Goal: Information Seeking & Learning: Learn about a topic

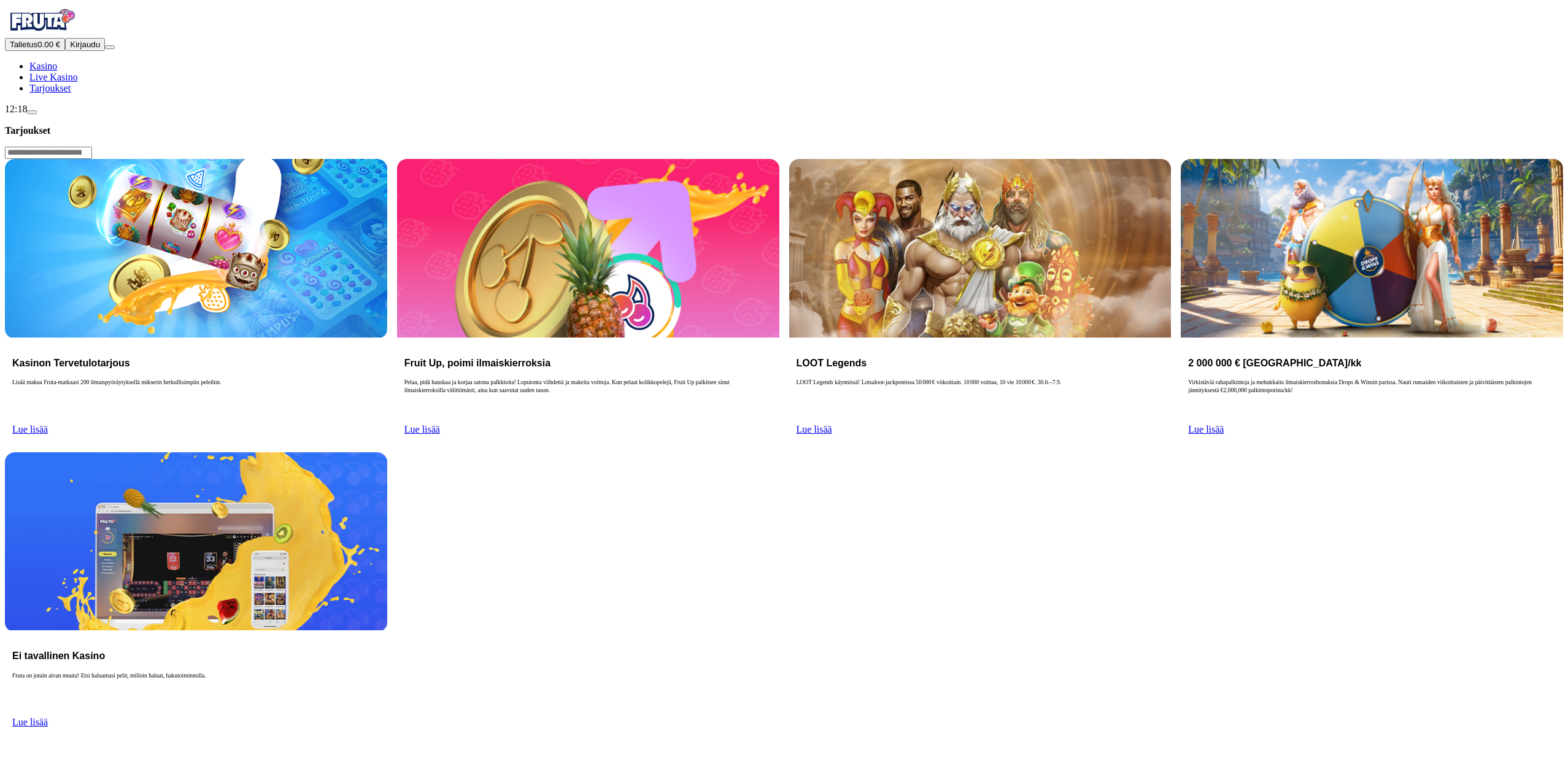
click at [78, 82] on span "Live Kasino" at bounding box center [54, 76] width 48 height 10
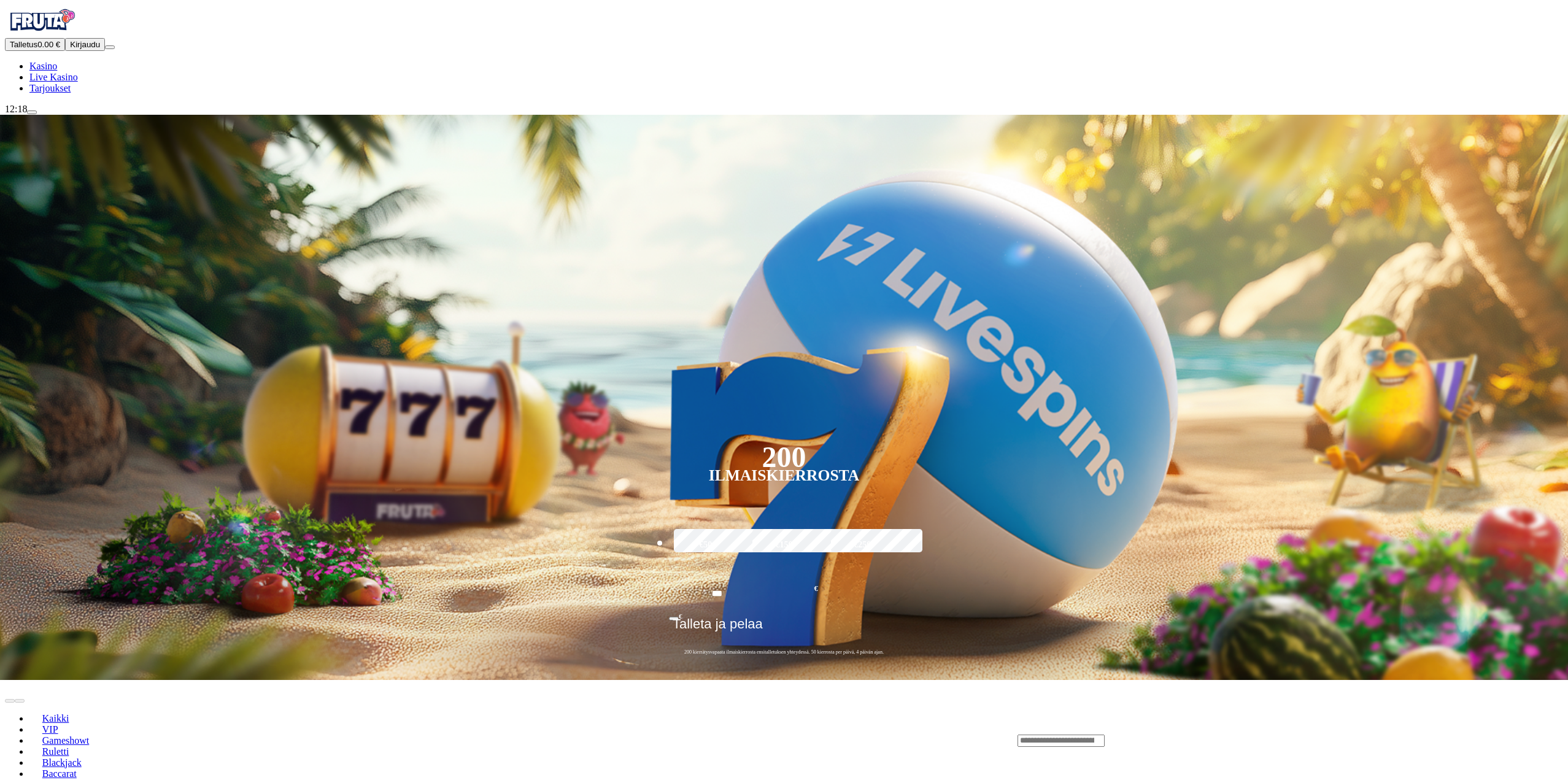
click at [57, 71] on link "Kasino" at bounding box center [44, 65] width 28 height 10
click at [71, 93] on span "Tarjoukset" at bounding box center [50, 87] width 41 height 10
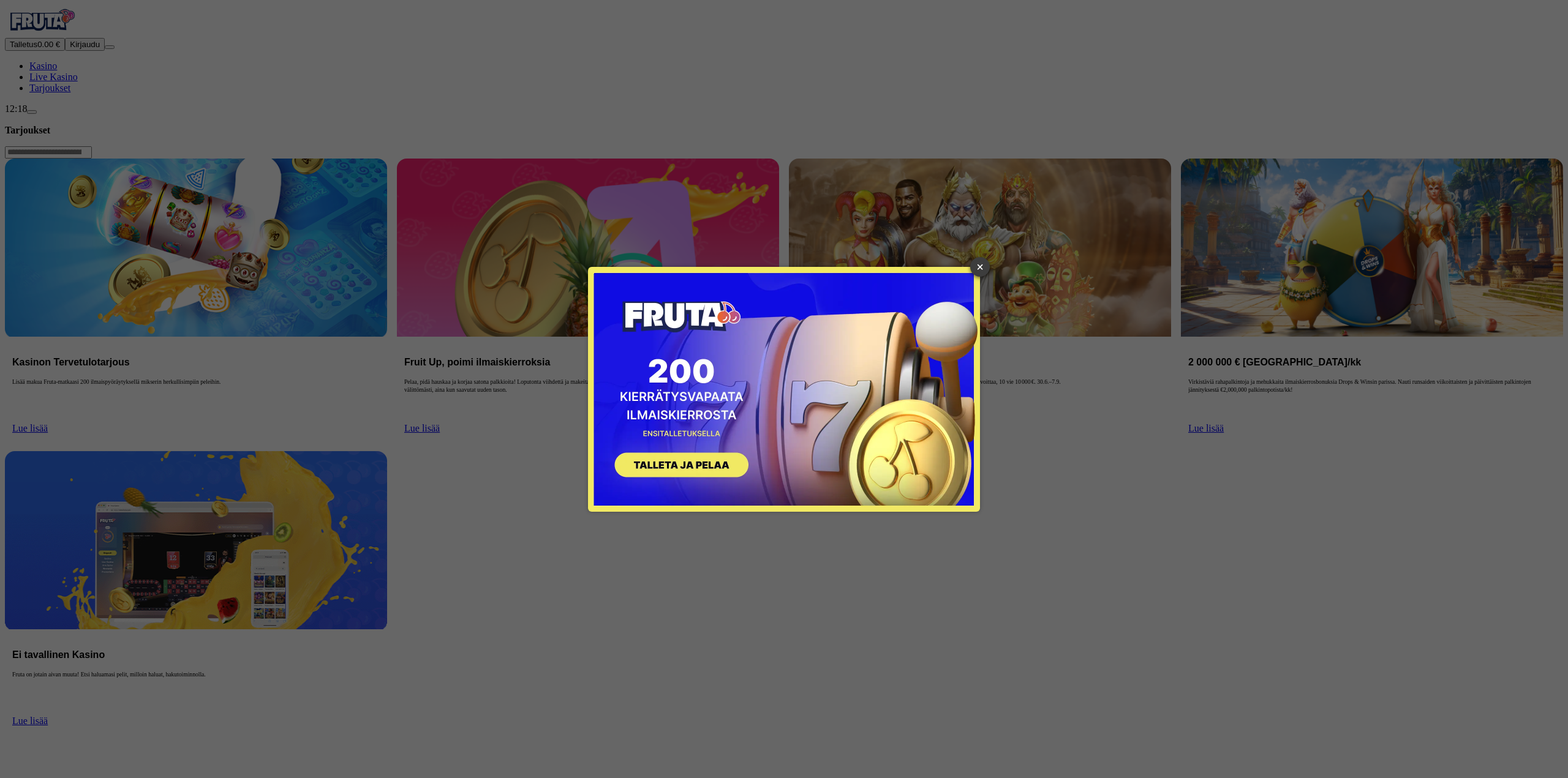
click at [981, 268] on link "×" at bounding box center [979, 266] width 20 height 19
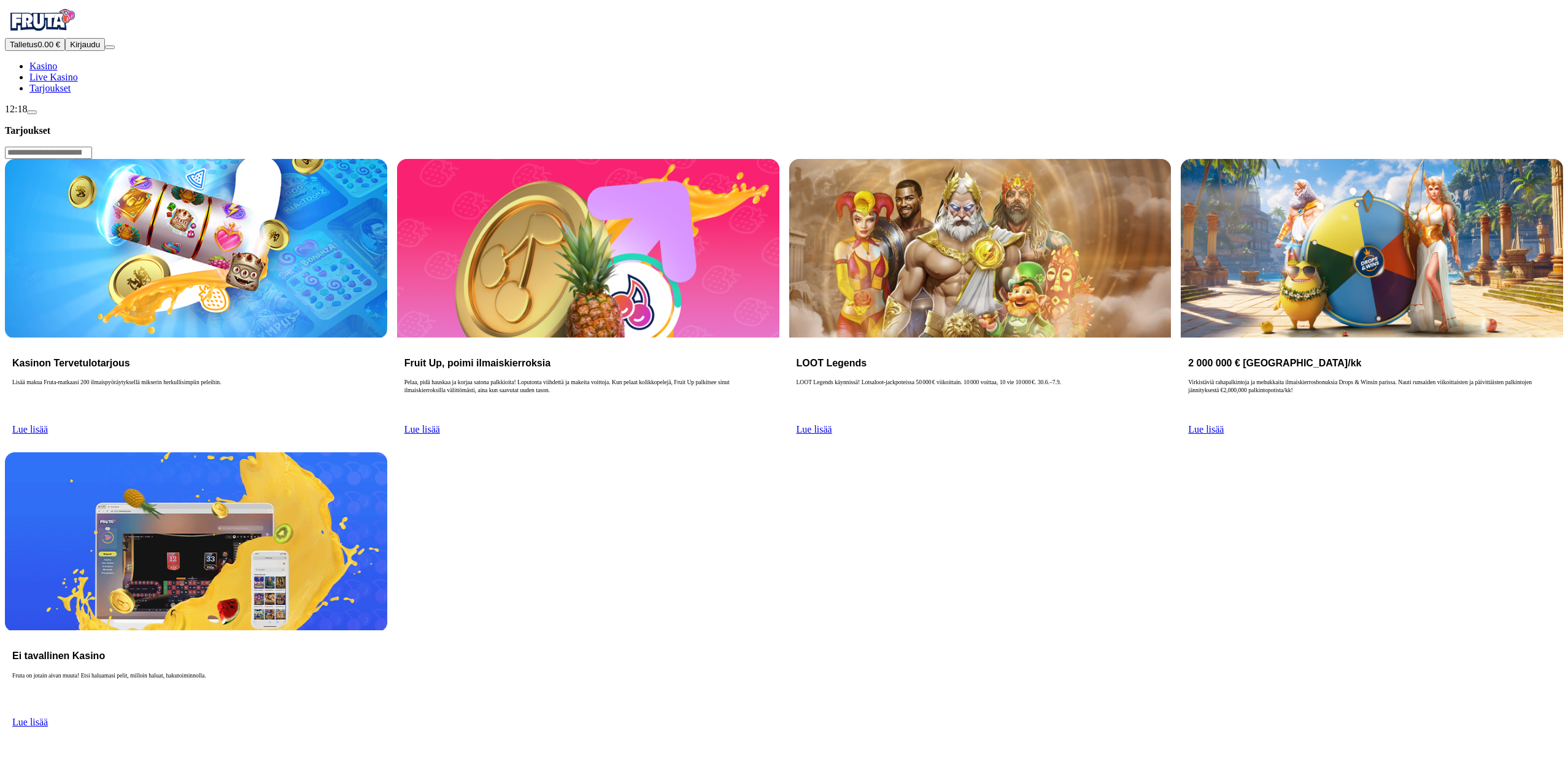
click at [91, 51] on button "Kirjaudu" at bounding box center [85, 45] width 40 height 13
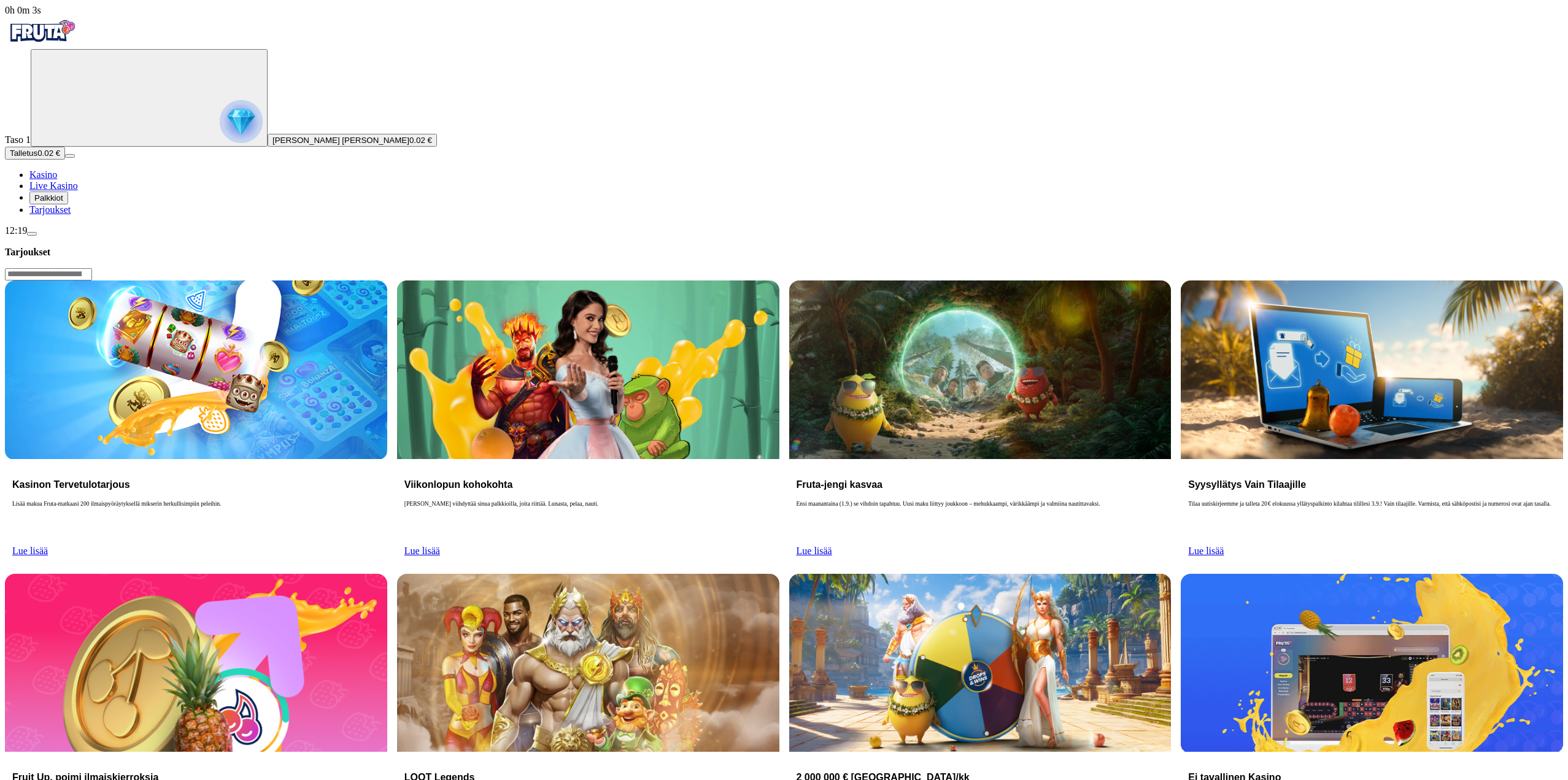
click at [68, 205] on button "Palkkiot" at bounding box center [49, 198] width 39 height 13
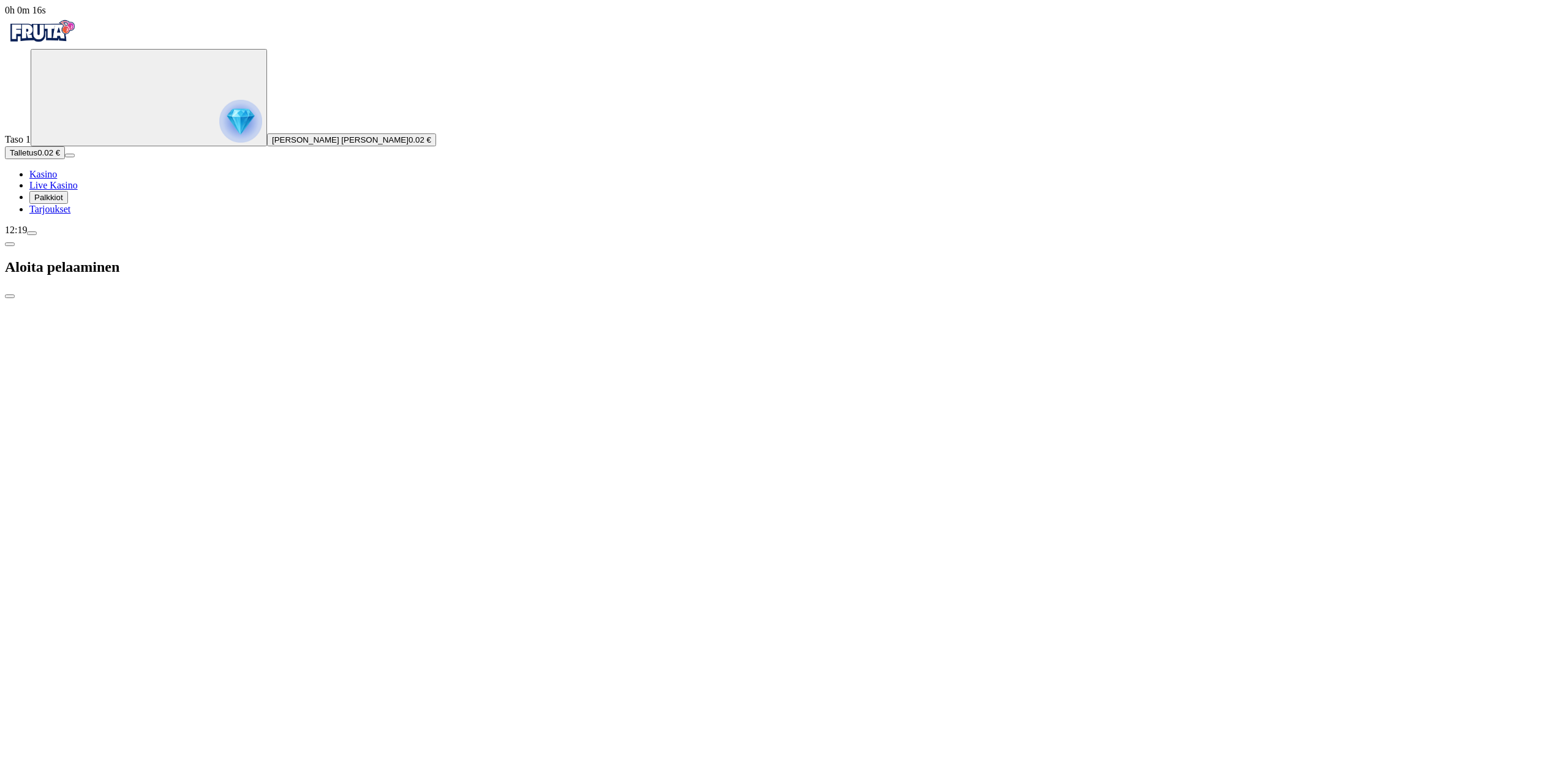
click at [10, 296] on span "close icon" at bounding box center [10, 296] width 0 height 0
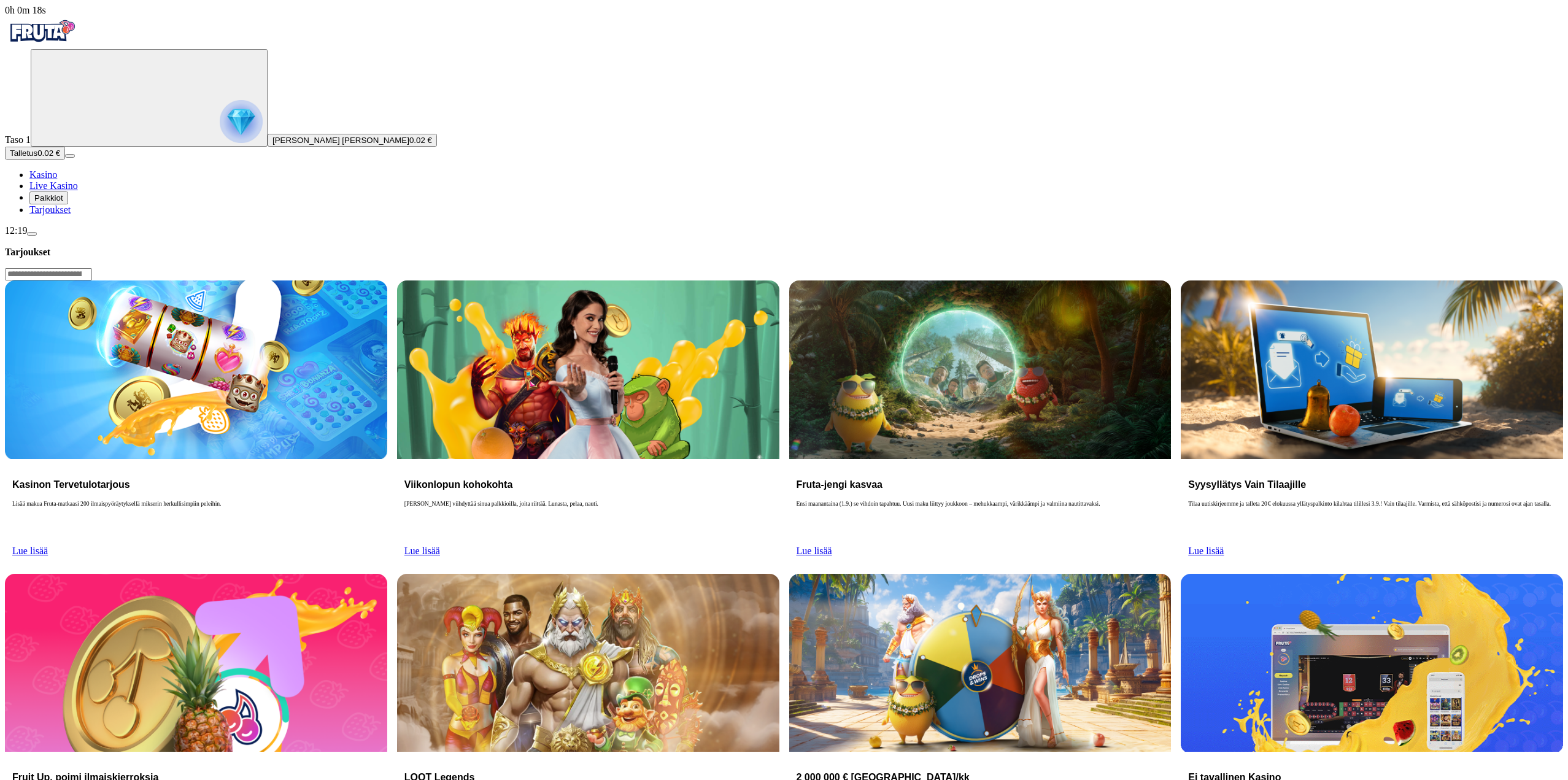
click at [68, 205] on button "Palkkiot" at bounding box center [49, 198] width 39 height 13
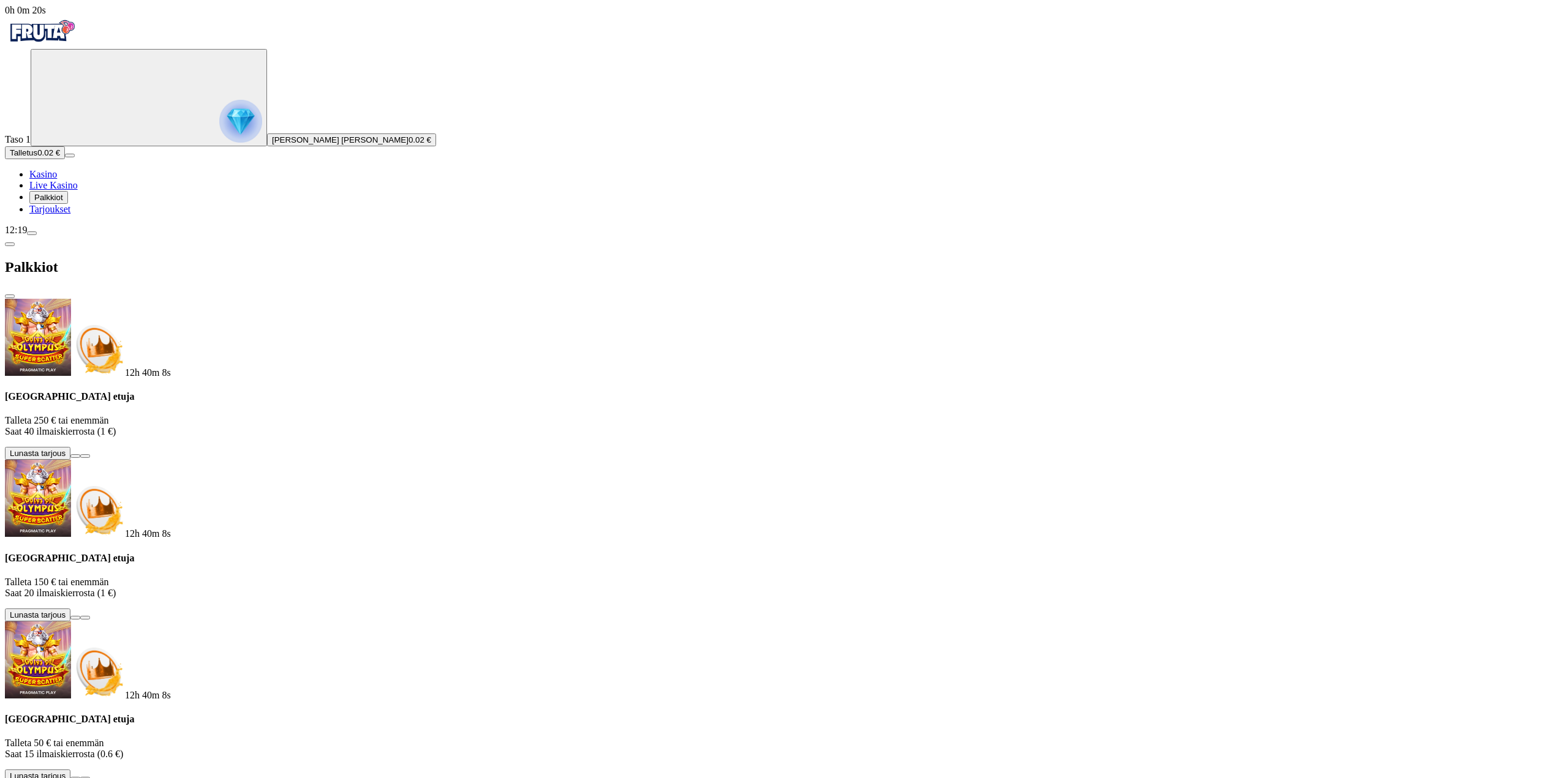
click at [254, 608] on div "12h 40m 4s Talletuksella etuja Talleta 250 € tai enemmän Saat 40 ilmaiskierrost…" at bounding box center [783, 680] width 1558 height 761
click at [65, 214] on span "Tarjoukset" at bounding box center [50, 209] width 41 height 10
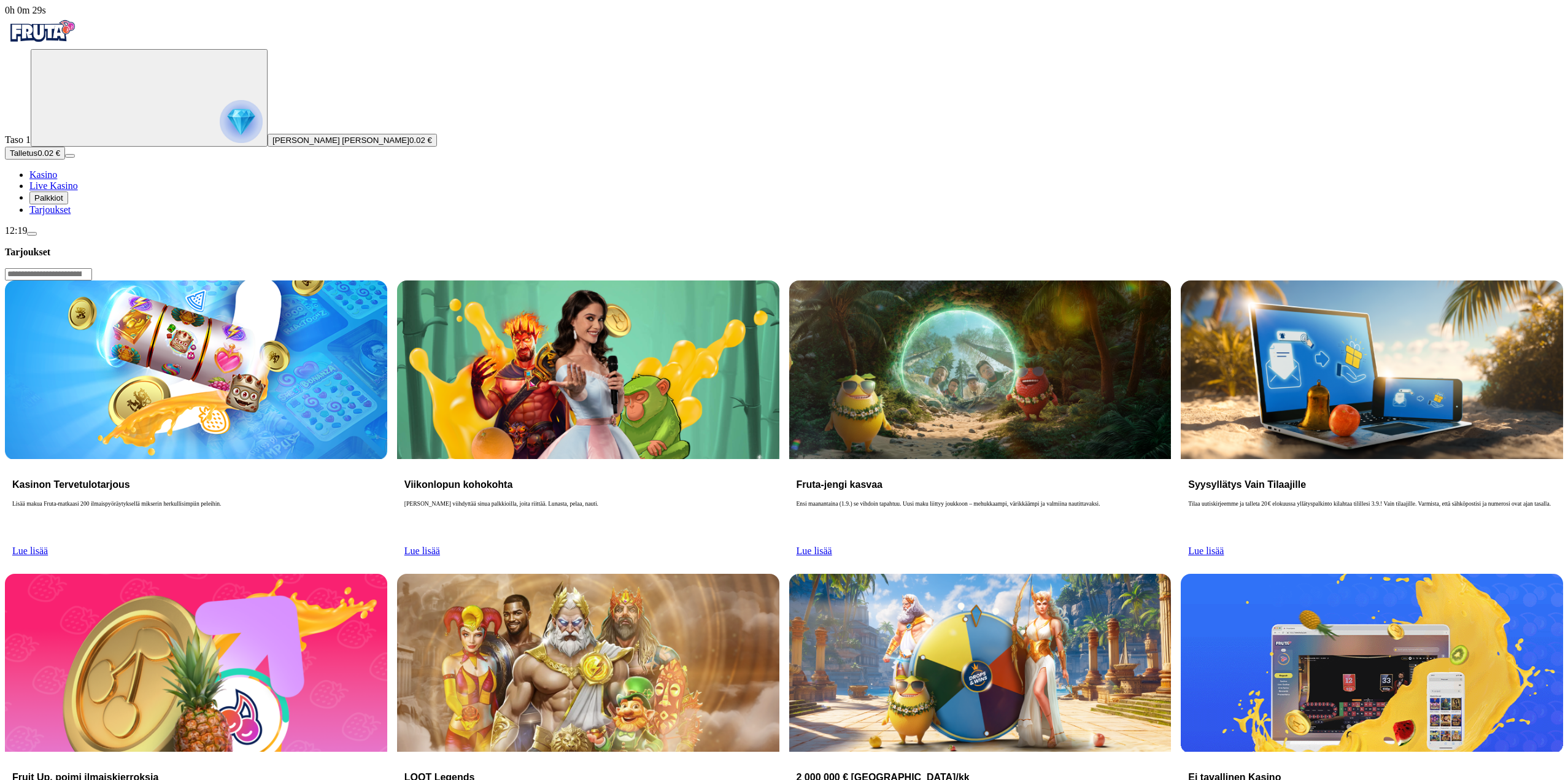
click at [47, 545] on link "Lue lisää" at bounding box center [30, 550] width 35 height 10
click at [47, 545] on span "Lue lisää" at bounding box center [30, 550] width 35 height 10
click at [312, 459] on div "Kasinon Tervetulotarjous Lisää makua Fruta-matkaasi 200 ilmaispyöräytyksellä mi…" at bounding box center [195, 511] width 382 height 105
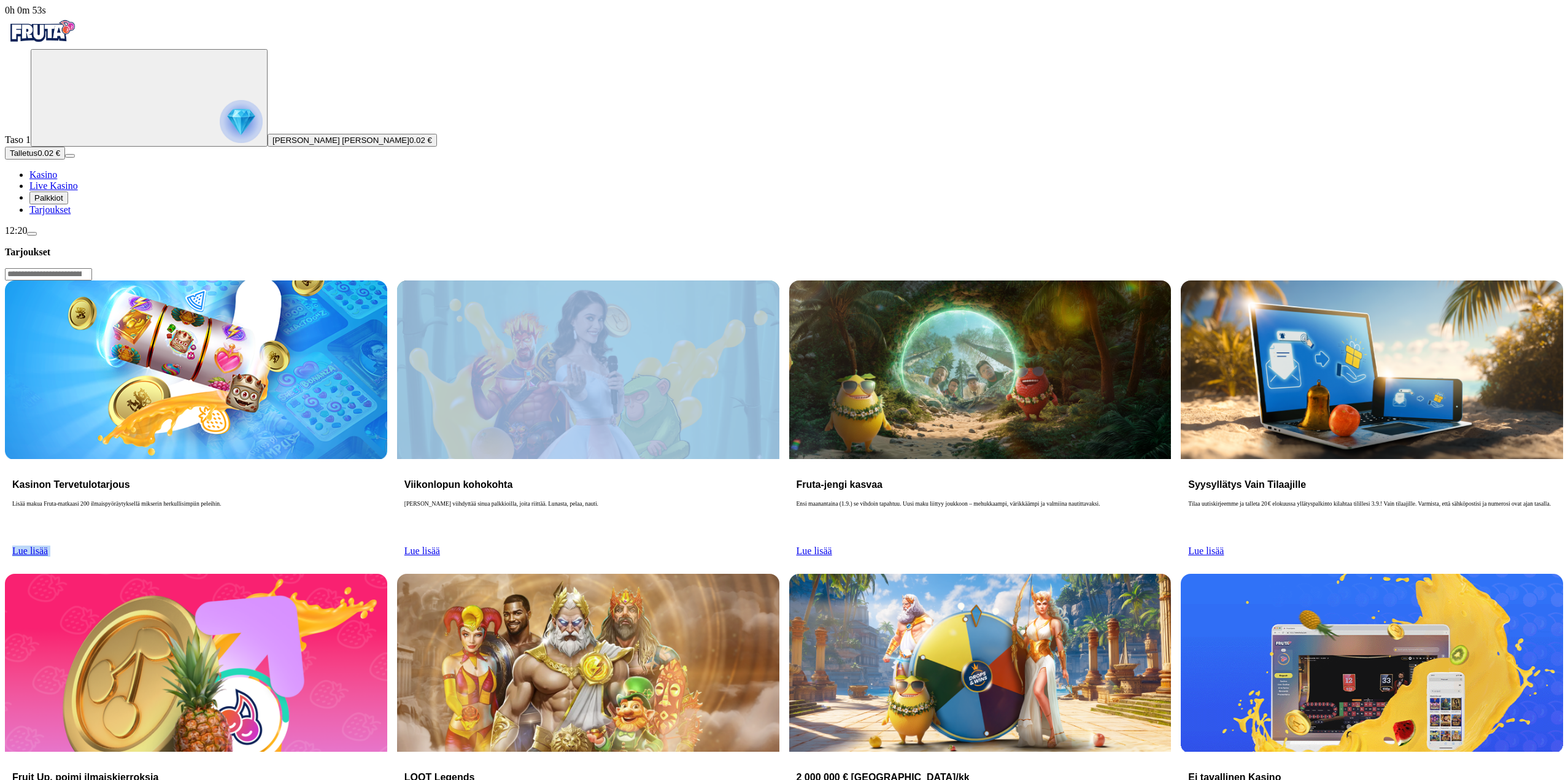
click at [312, 459] on div "Kasinon Tervetulotarjous Lisää makua Fruta-matkaasi 200 ilmaispyöräytyksellä mi…" at bounding box center [195, 511] width 382 height 105
click at [47, 545] on link "Lue lisää" at bounding box center [30, 550] width 35 height 10
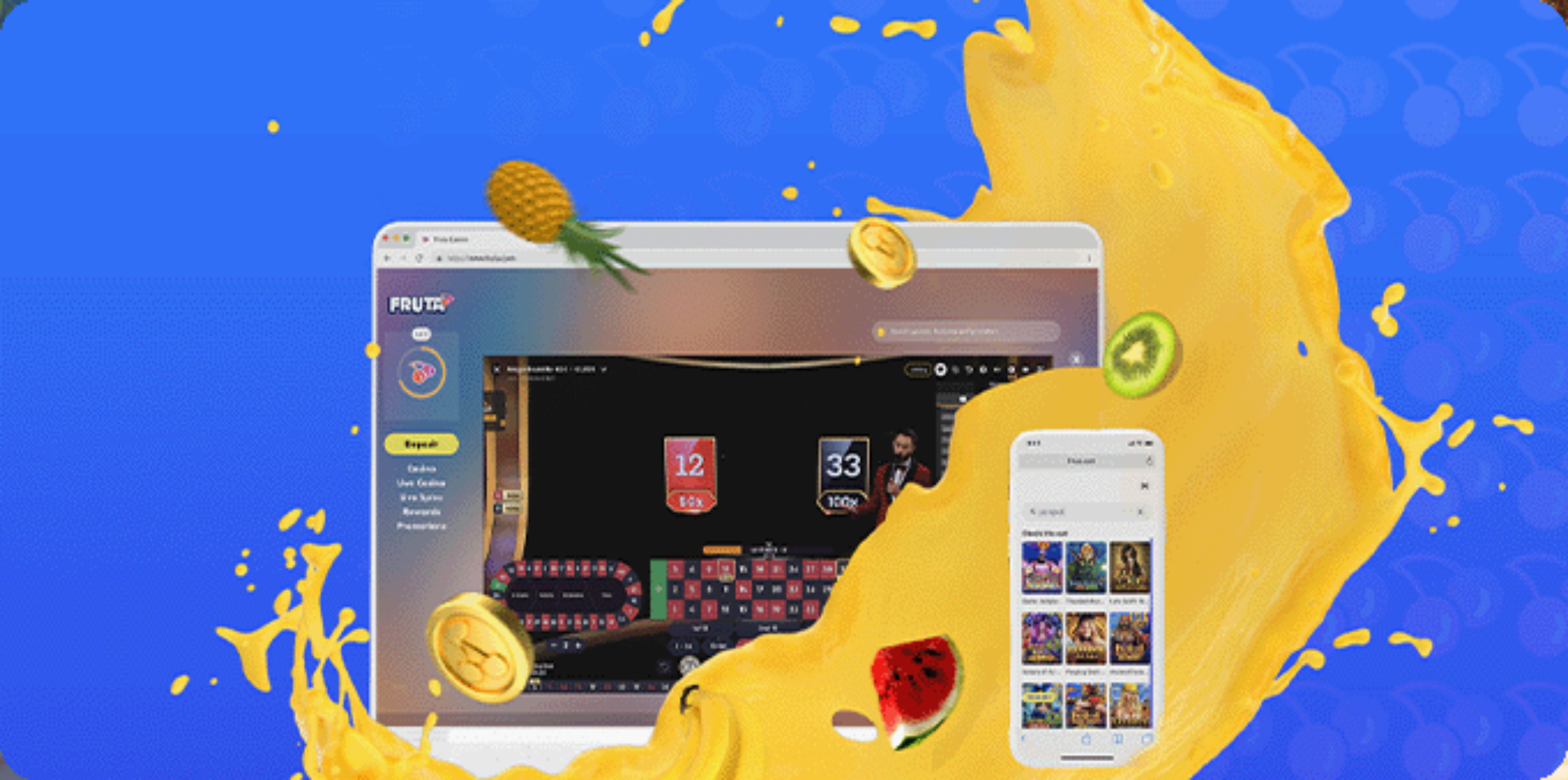
click at [41, 332] on link "Lue lisää" at bounding box center [22, 337] width 35 height 10
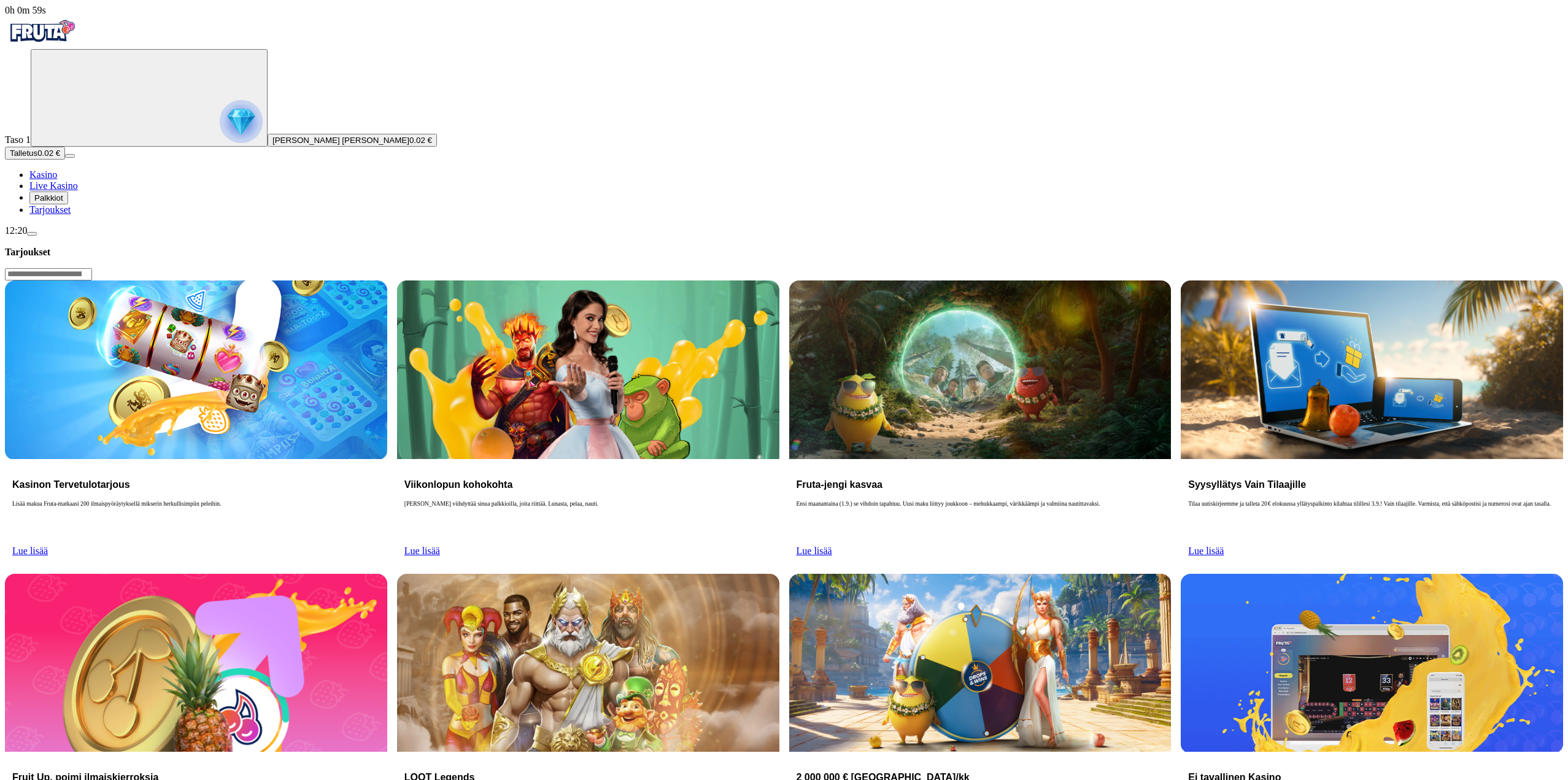
click at [68, 205] on button "Palkkiot" at bounding box center [49, 198] width 39 height 13
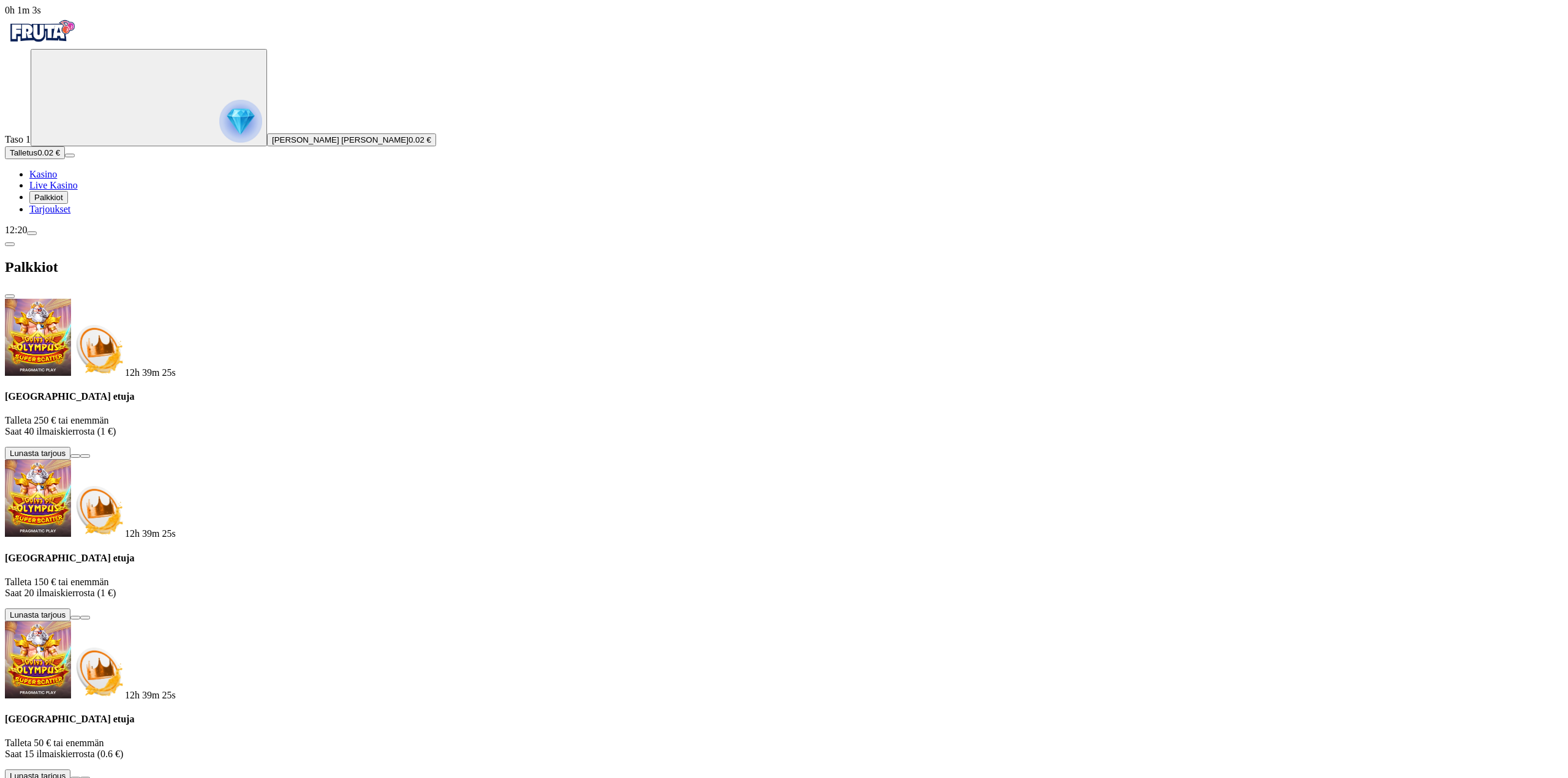
click at [32, 233] on span "menu icon" at bounding box center [32, 233] width 0 height 0
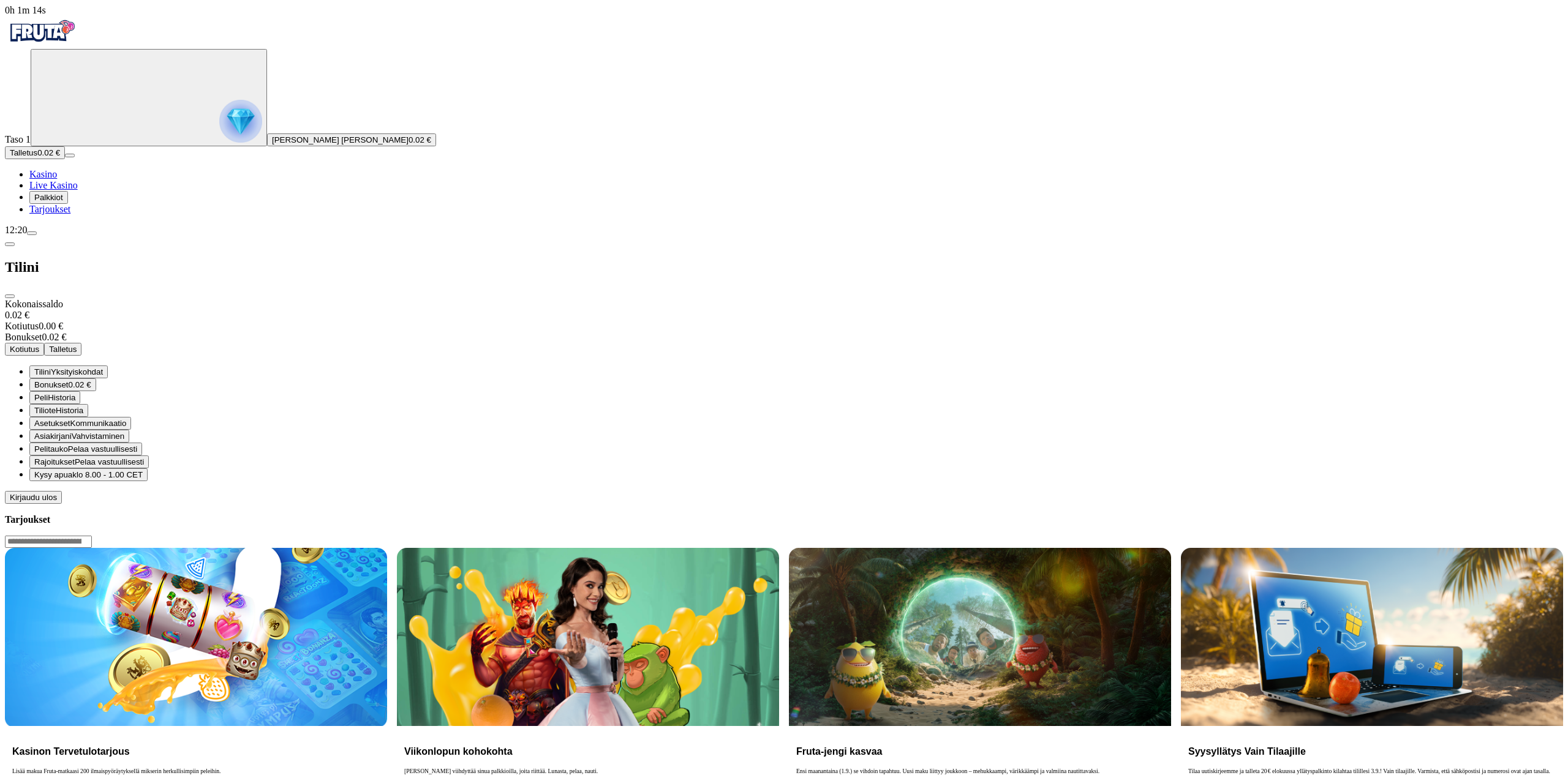
click at [143, 470] on span "klo 8.00 - 1.00 CET" at bounding box center [108, 474] width 71 height 9
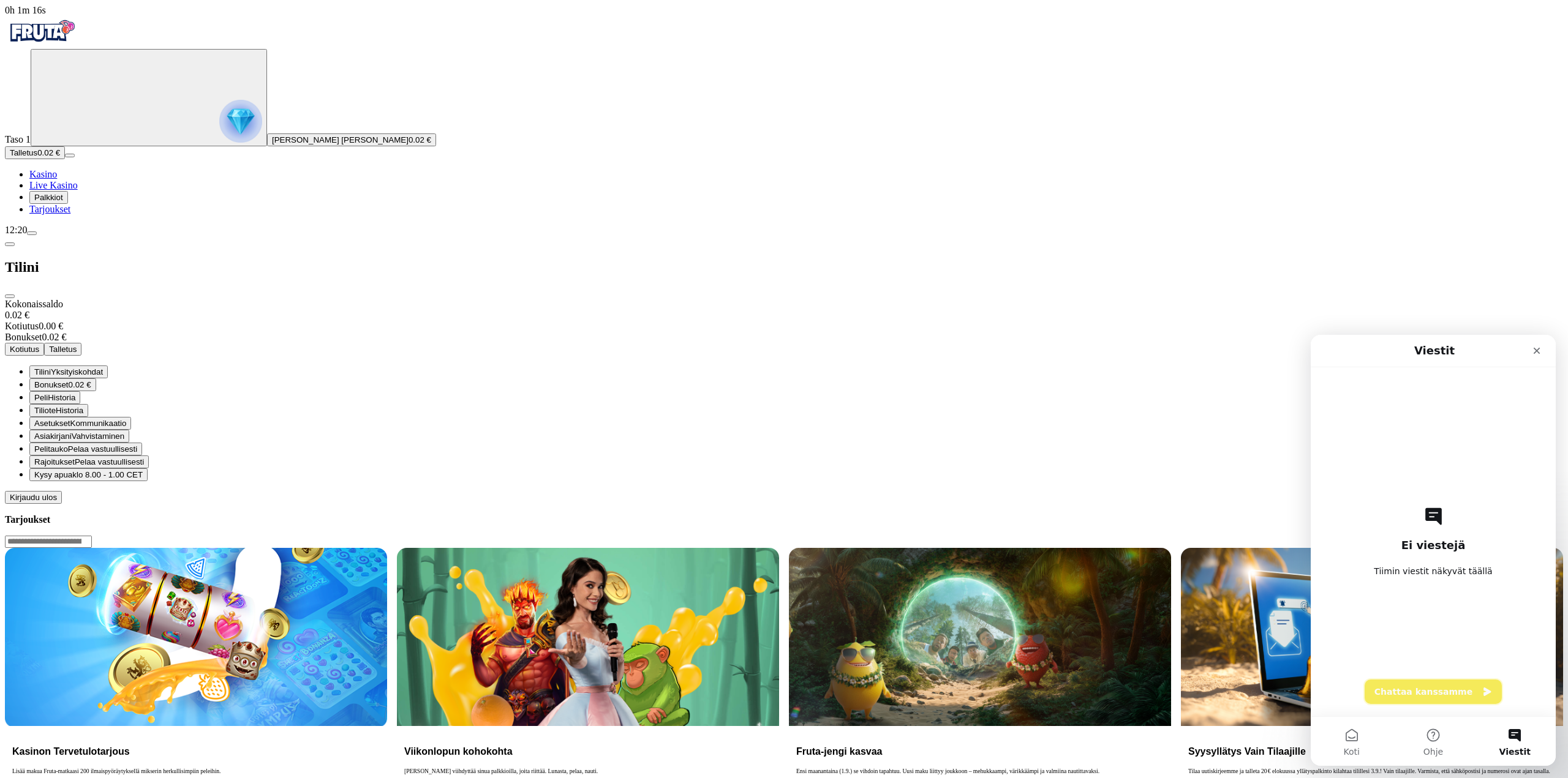
click at [1456, 690] on button "Chattaa kanssamme" at bounding box center [1433, 692] width 137 height 24
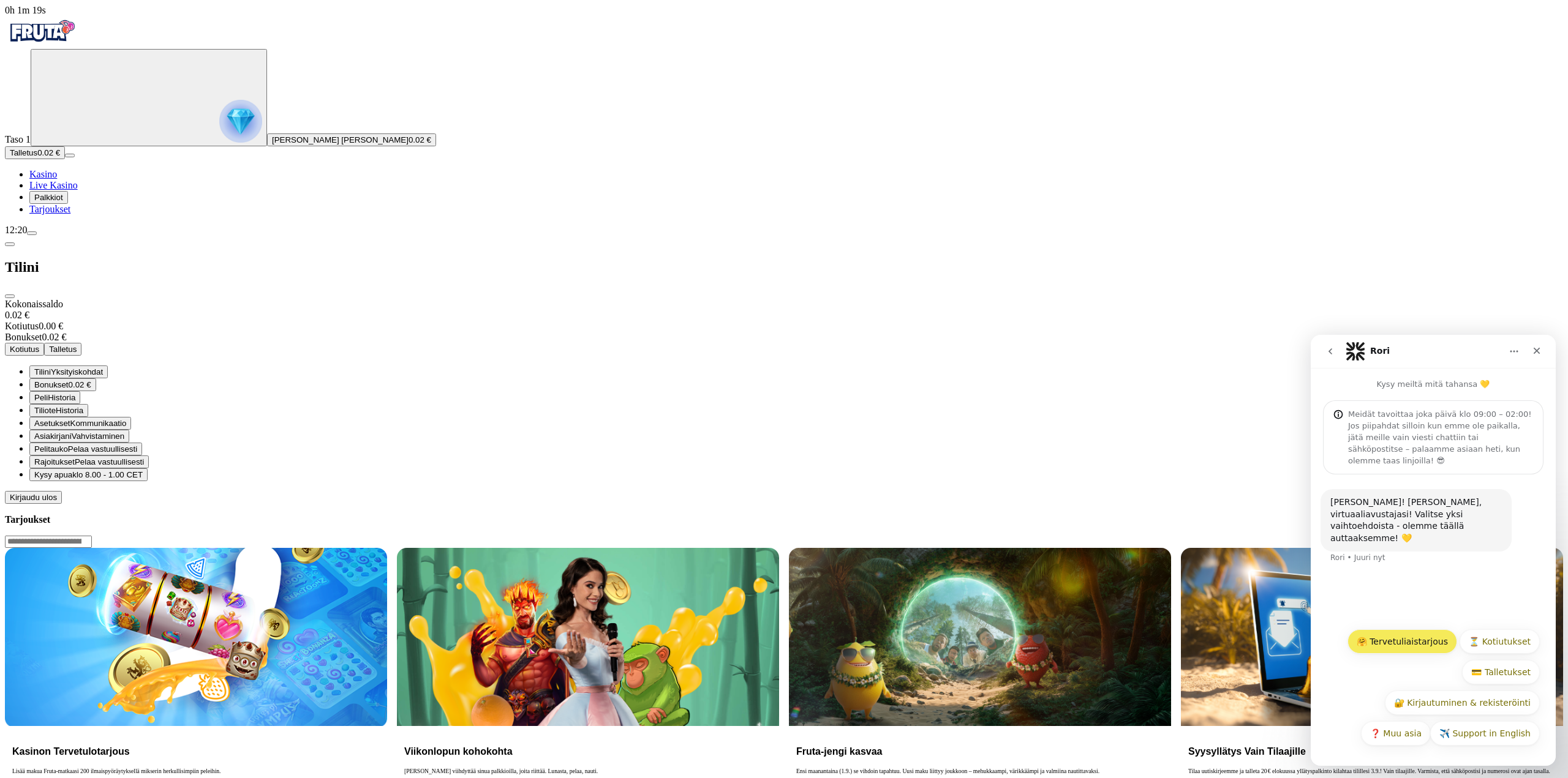
click at [1432, 638] on button "🤗 Tervetuliaistarjous" at bounding box center [1403, 642] width 110 height 24
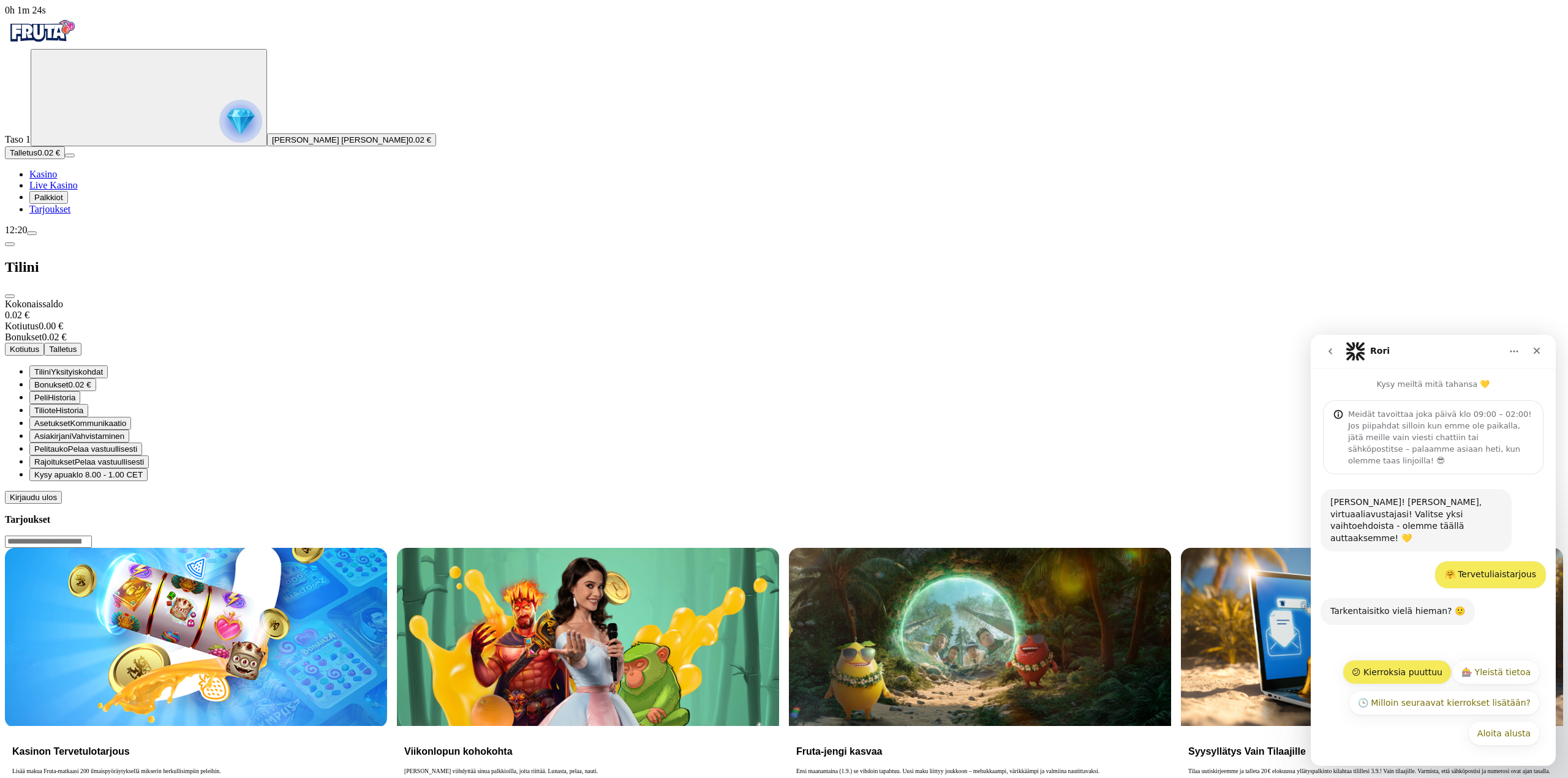
click at [1423, 669] on button "😕 Kierroksia puuttuu" at bounding box center [1396, 672] width 109 height 24
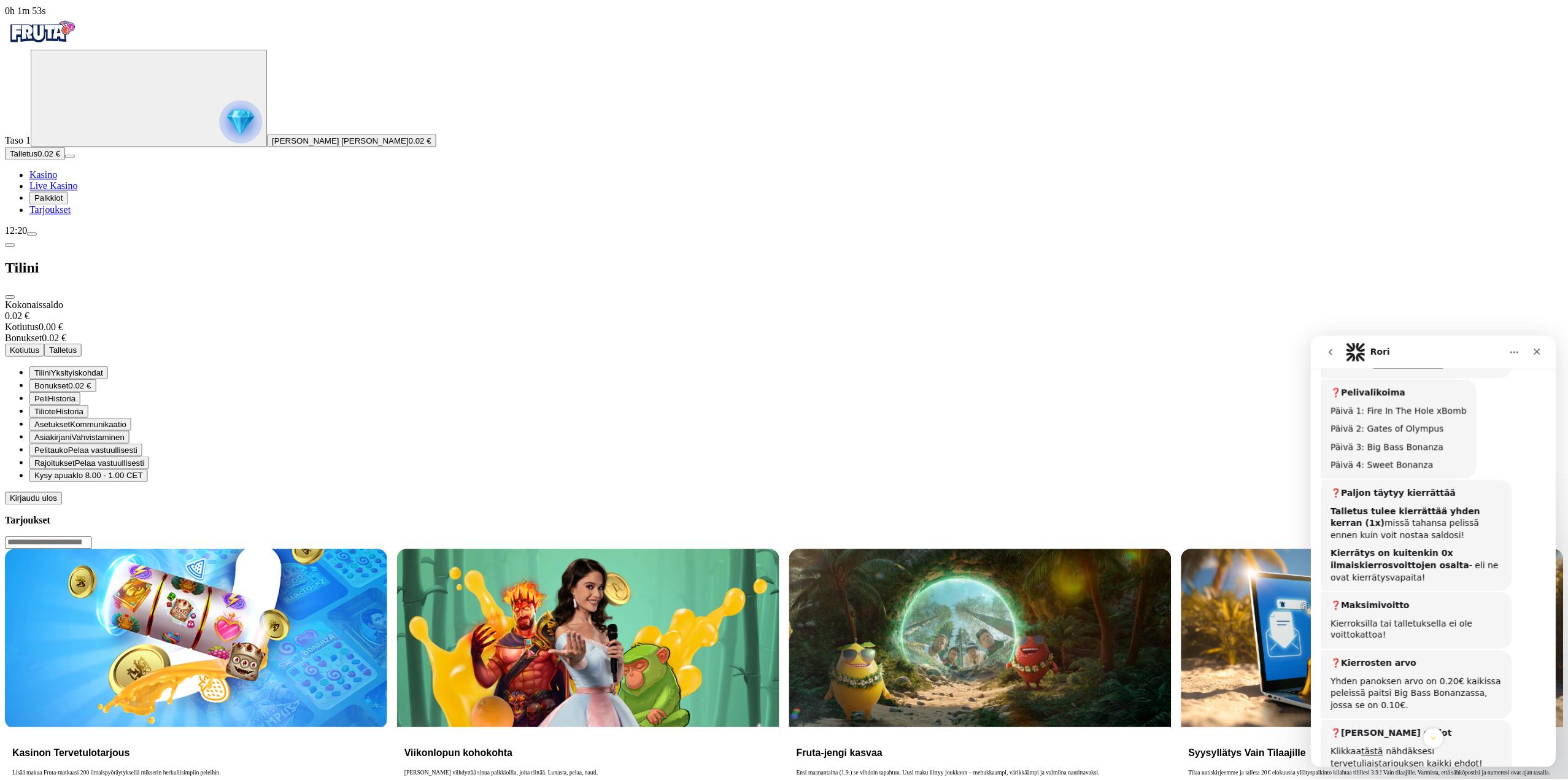
scroll to position [552, 0]
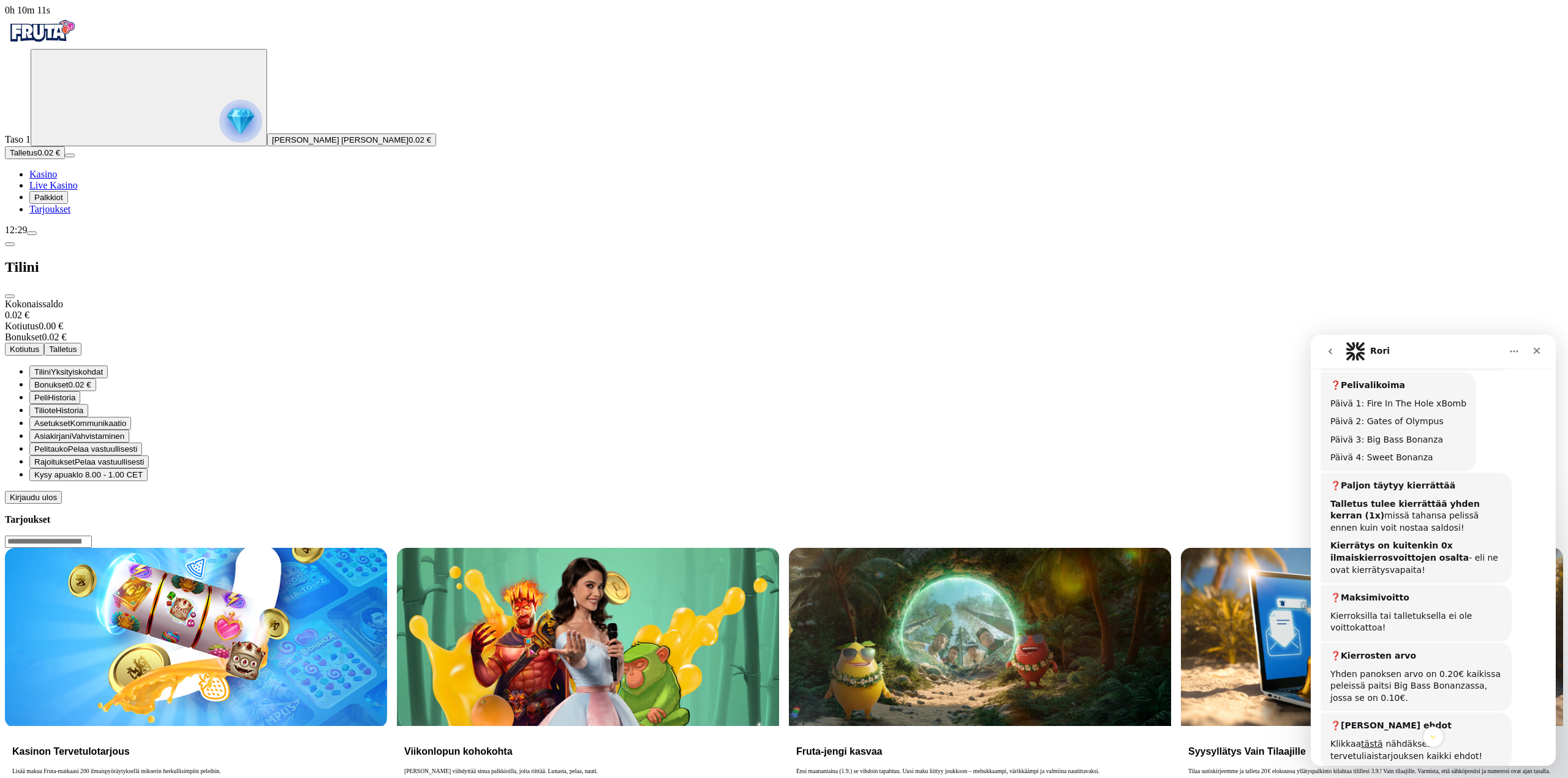
click at [10, 296] on span "close icon" at bounding box center [10, 296] width 0 height 0
